Goal: Check status: Check status

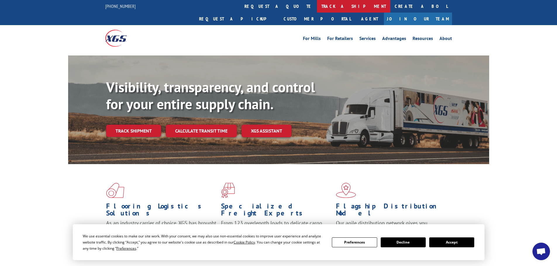
click at [317, 3] on link "track a shipment" at bounding box center [353, 6] width 73 height 13
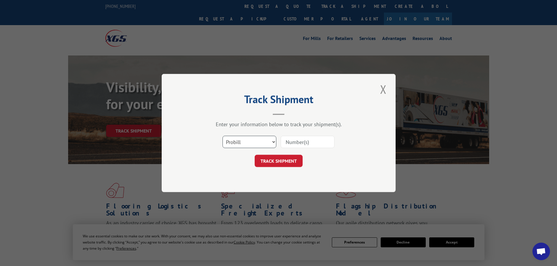
click at [248, 143] on select "Select category... Probill BOL PO" at bounding box center [249, 142] width 54 height 12
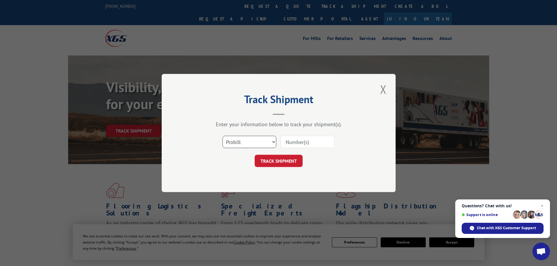
select select "bol"
click at [222, 136] on select "Select category... Probill BOL PO" at bounding box center [249, 142] width 54 height 12
click at [303, 141] on input at bounding box center [308, 142] width 54 height 12
paste input "423982"
type input "423982"
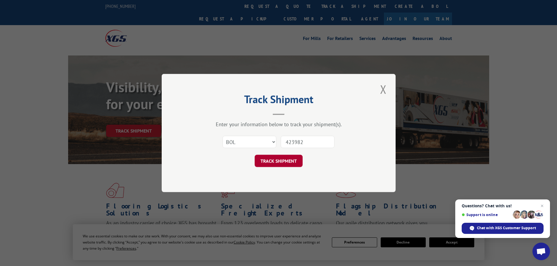
click at [289, 161] on button "TRACK SHIPMENT" at bounding box center [279, 161] width 48 height 12
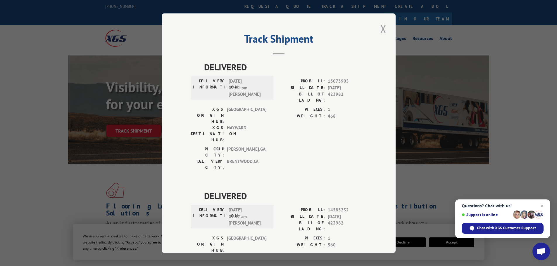
click at [381, 28] on button "Close modal" at bounding box center [383, 29] width 10 height 16
